Goal: Task Accomplishment & Management: Use online tool/utility

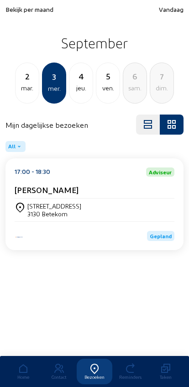
click at [84, 95] on div "4 jeu." at bounding box center [81, 82] width 24 height 41
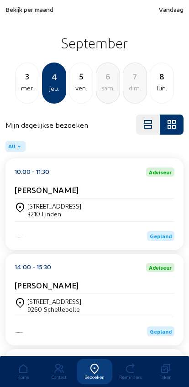
click at [129, 207] on div "Bovenstraat 45 3210 Linden" at bounding box center [95, 210] width 160 height 16
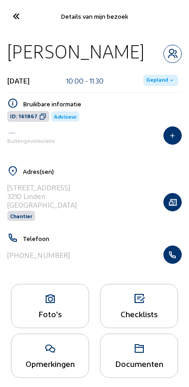
click at [177, 201] on icon "button" at bounding box center [172, 201] width 17 height 9
click at [176, 199] on icon "button" at bounding box center [172, 201] width 17 height 9
click at [179, 204] on icon "button" at bounding box center [172, 201] width 17 height 9
click at [175, 207] on icon "button" at bounding box center [172, 201] width 17 height 9
click at [43, 198] on div "3210 Linden" at bounding box center [41, 196] width 69 height 9
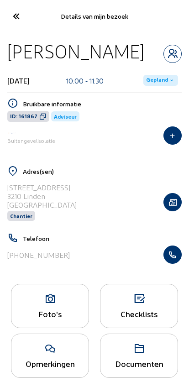
click at [180, 201] on icon "button" at bounding box center [172, 201] width 17 height 9
click at [175, 207] on icon "button" at bounding box center [172, 201] width 17 height 9
click at [174, 206] on icon "button" at bounding box center [172, 201] width 17 height 9
click at [176, 206] on icon "button" at bounding box center [172, 201] width 17 height 9
click at [175, 209] on button "button" at bounding box center [172, 202] width 18 height 18
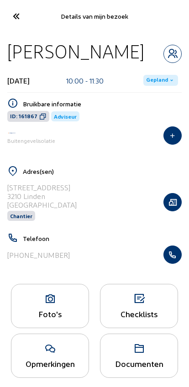
click at [171, 204] on icon "button" at bounding box center [172, 201] width 17 height 9
click at [174, 256] on icon "button" at bounding box center [172, 254] width 17 height 9
click at [177, 264] on button "button" at bounding box center [172, 254] width 18 height 18
